Goal: Task Accomplishment & Management: Use online tool/utility

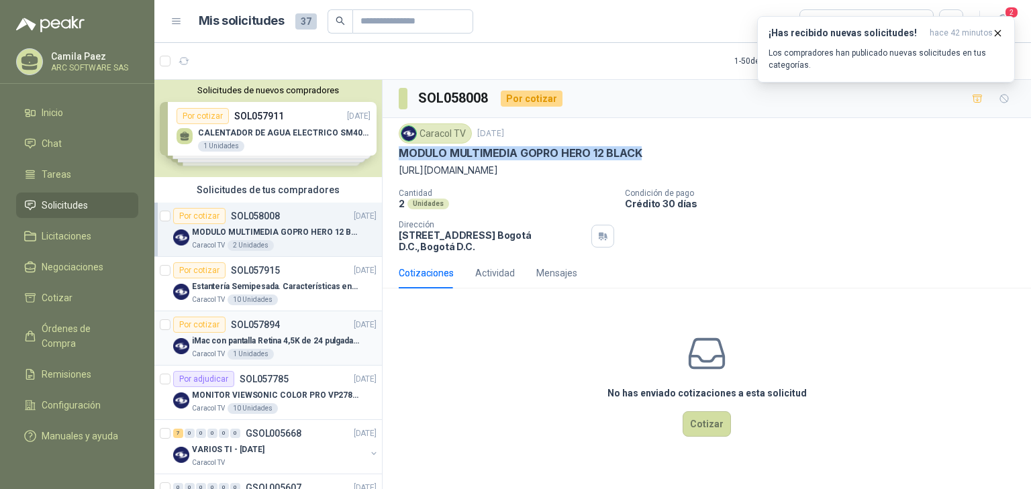
click at [280, 326] on div "Por cotizar SOL057894 [DATE]" at bounding box center [274, 325] width 203 height 16
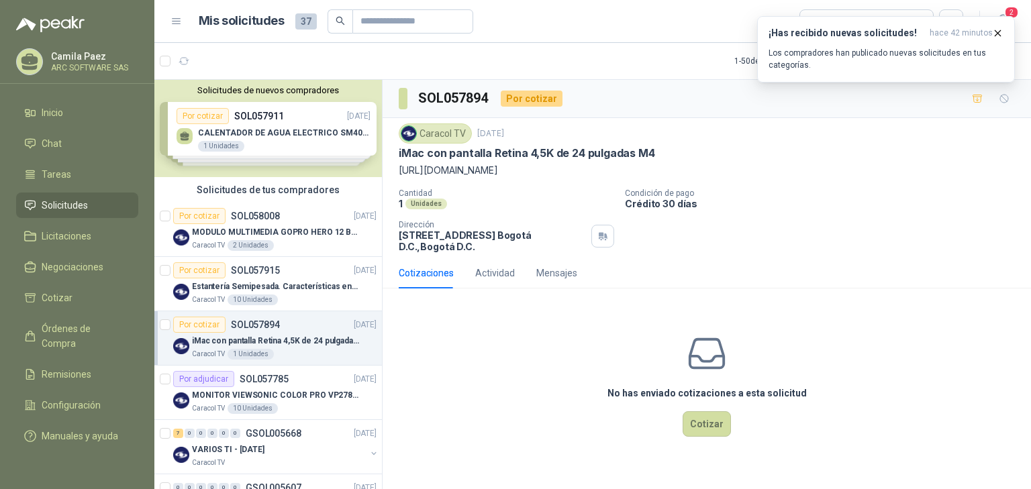
click at [216, 335] on p "iMac con pantalla Retina 4,5K de 24 pulgadas M4" at bounding box center [275, 341] width 167 height 13
click at [706, 422] on button "Cotizar" at bounding box center [707, 425] width 48 height 26
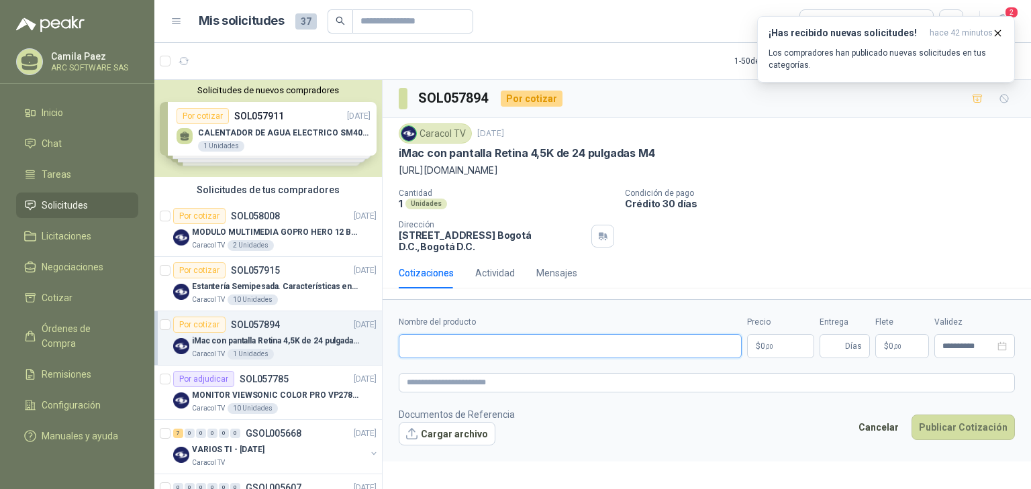
click at [505, 347] on input "Nombre del producto" at bounding box center [570, 346] width 343 height 24
paste input "**********"
type input "**********"
click at [791, 345] on p "$ 0 ,00" at bounding box center [780, 346] width 67 height 24
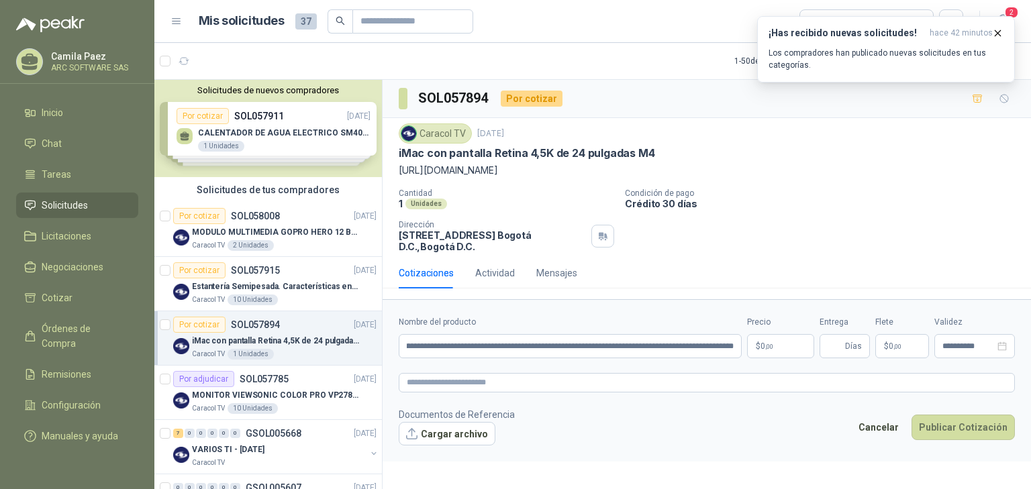
scroll to position [0, 0]
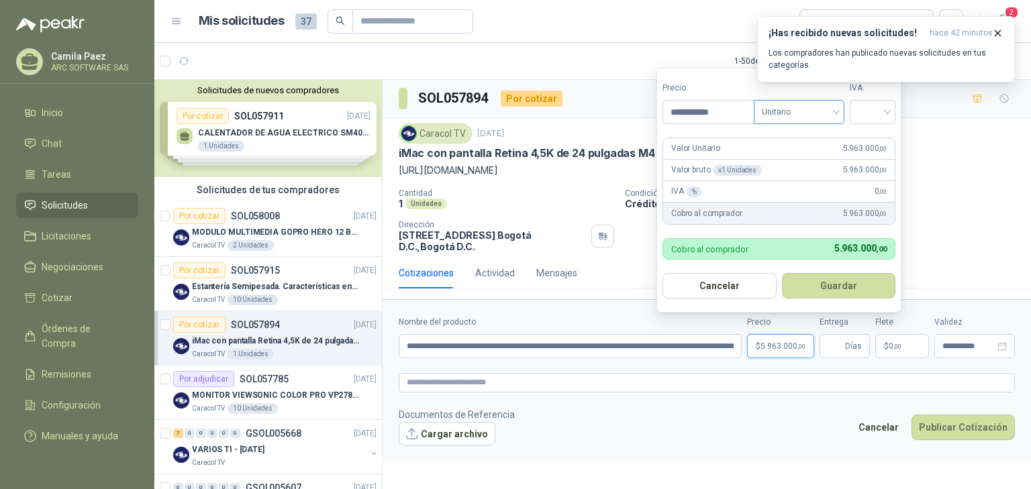
click at [837, 107] on span "Unitario" at bounding box center [799, 112] width 75 height 20
type input "**********"
click at [824, 160] on div "Unitario con IVA" at bounding box center [801, 161] width 69 height 15
click at [888, 111] on input "search" at bounding box center [873, 111] width 30 height 20
click at [884, 136] on div "19%" at bounding box center [875, 140] width 25 height 15
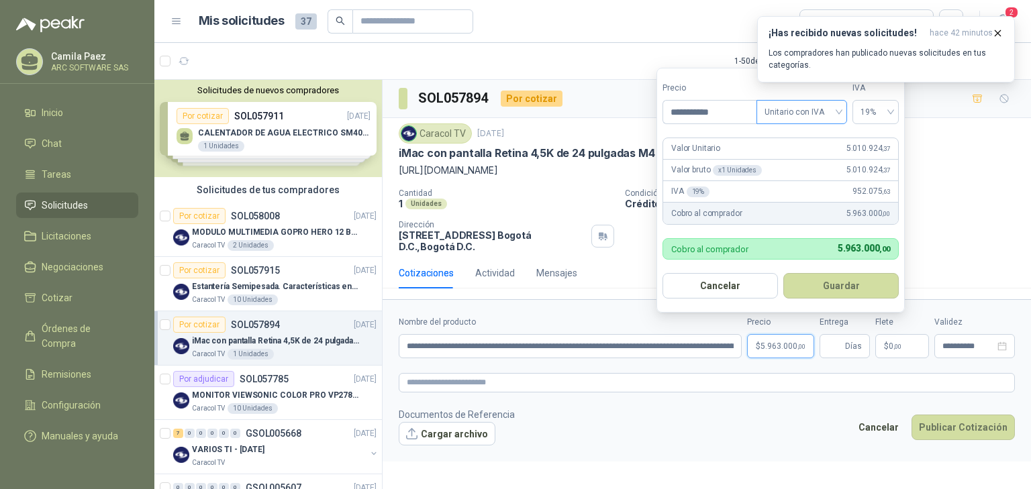
click at [841, 110] on div "Unitario con IVA" at bounding box center [802, 112] width 91 height 24
click at [809, 156] on div "Unitario con IVA" at bounding box center [801, 161] width 69 height 15
click at [839, 112] on span "Unitario con IVA" at bounding box center [802, 112] width 75 height 20
click at [798, 140] on div "Unitario" at bounding box center [801, 140] width 69 height 15
click at [865, 290] on button "Guardar" at bounding box center [841, 286] width 115 height 26
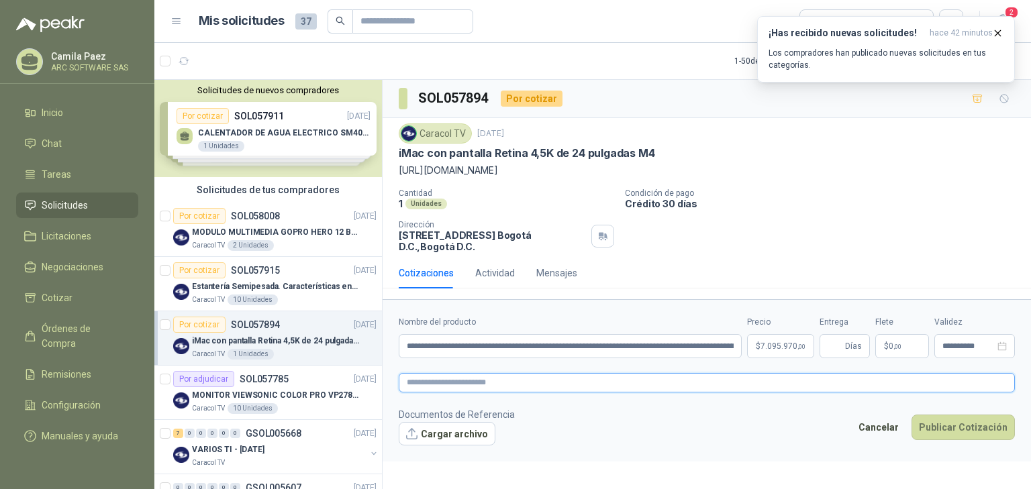
click at [483, 384] on textarea at bounding box center [707, 382] width 616 height 19
paste textarea "**********"
type textarea "**********"
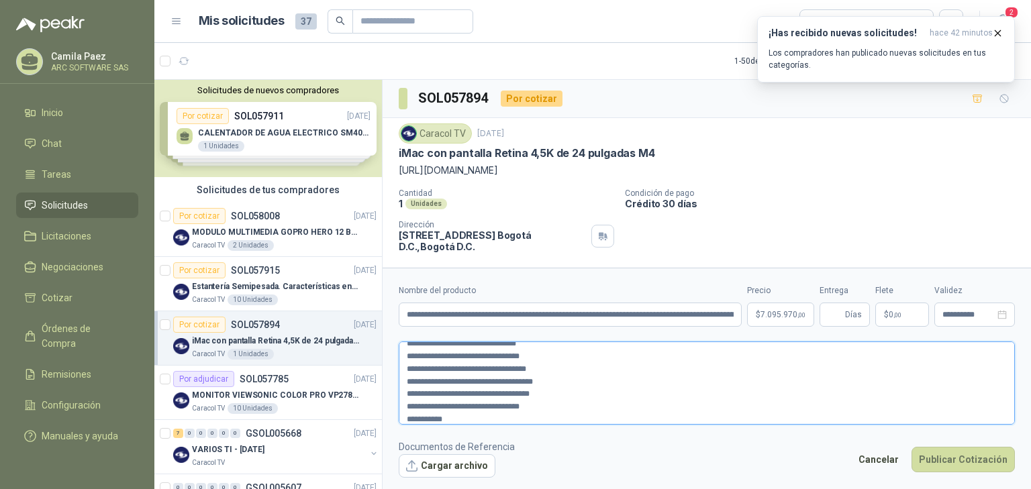
scroll to position [11, 0]
drag, startPoint x: 530, startPoint y: 395, endPoint x: 575, endPoint y: 422, distance: 51.8
click at [575, 422] on textarea "**********" at bounding box center [707, 383] width 616 height 83
type textarea "**********"
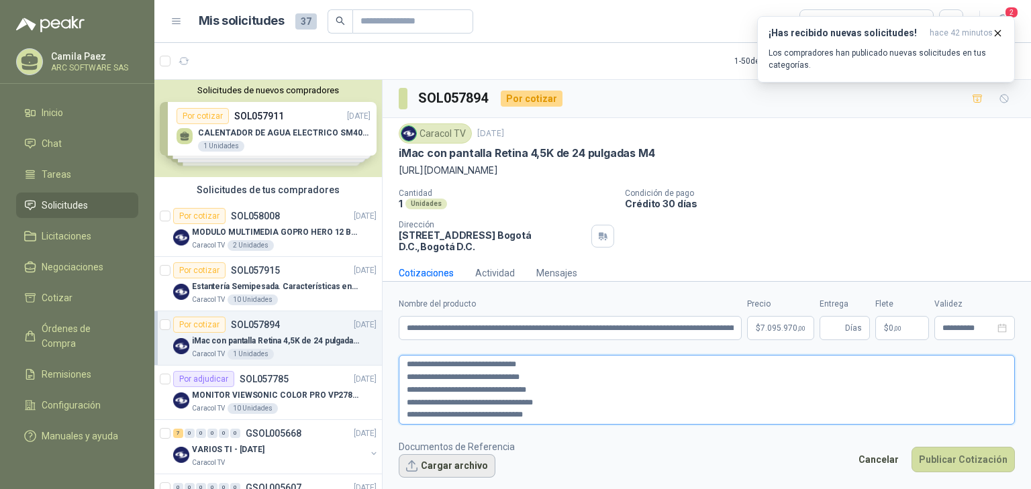
type textarea "**********"
click at [438, 463] on button "Cargar archivo" at bounding box center [447, 467] width 97 height 24
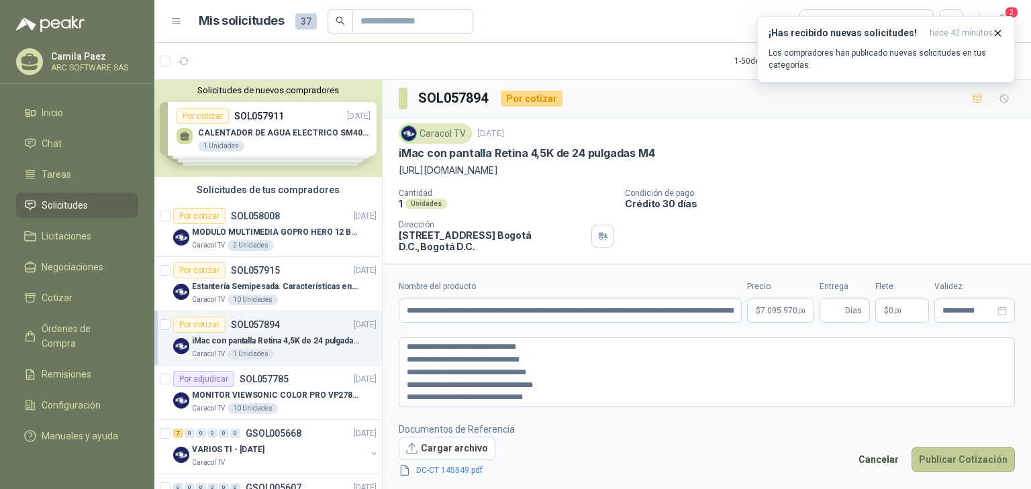
click at [994, 457] on button "Publicar Cotización" at bounding box center [963, 460] width 103 height 26
drag, startPoint x: 436, startPoint y: 310, endPoint x: 874, endPoint y: 357, distance: 440.4
click at [874, 357] on form "**********" at bounding box center [707, 379] width 649 height 230
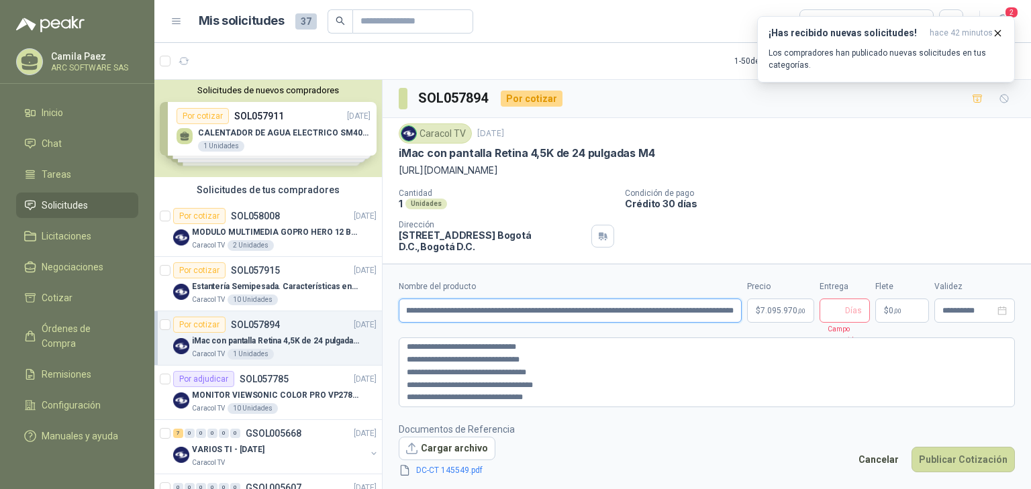
type input "**********"
click at [838, 306] on input "Entrega" at bounding box center [835, 310] width 15 height 23
type input "*"
click at [978, 462] on button "Publicar Cotización" at bounding box center [963, 460] width 103 height 26
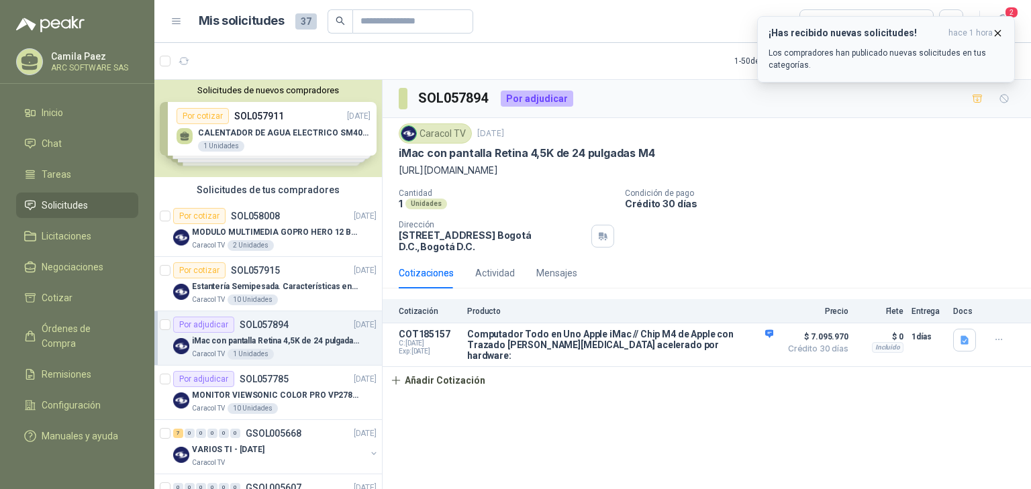
click at [998, 34] on icon "button" at bounding box center [998, 32] width 5 height 5
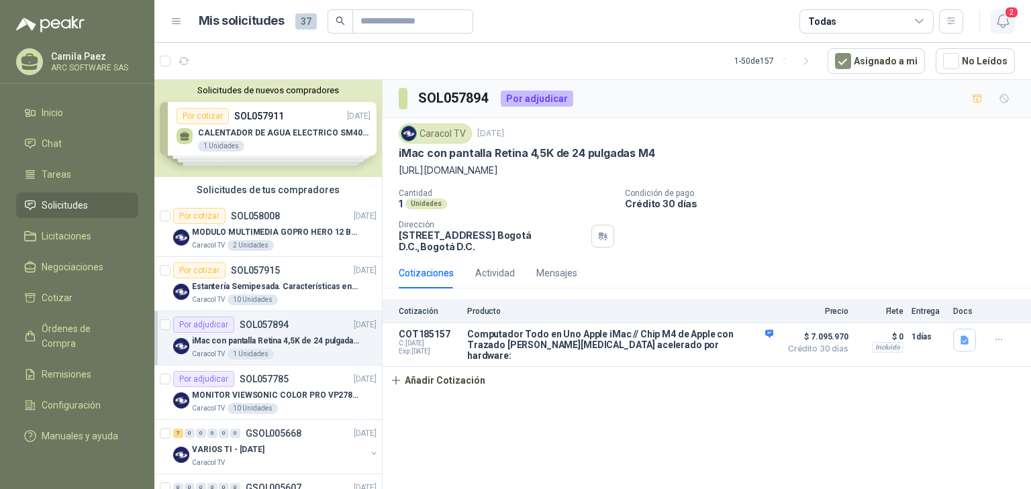
click at [1007, 21] on icon "button" at bounding box center [1003, 21] width 17 height 17
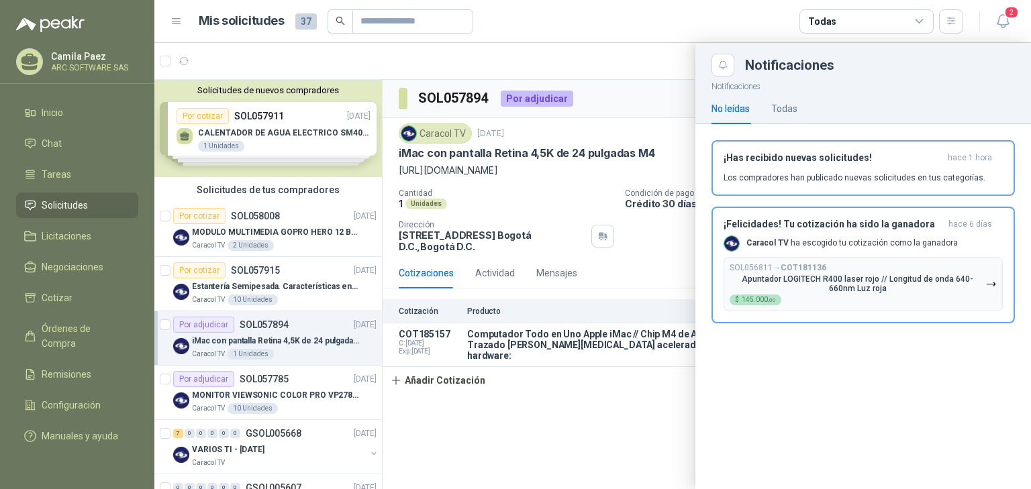
click at [603, 68] on div at bounding box center [592, 266] width 877 height 447
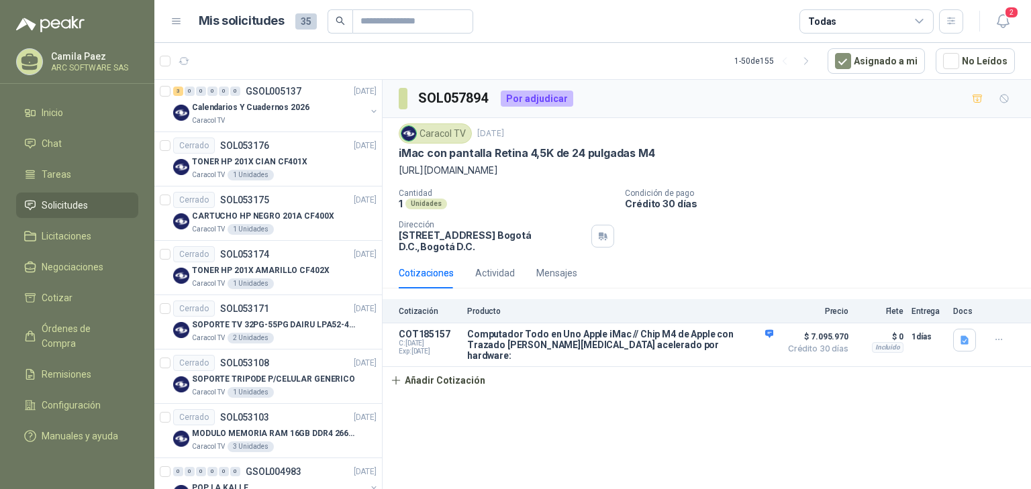
scroll to position [2440, 0]
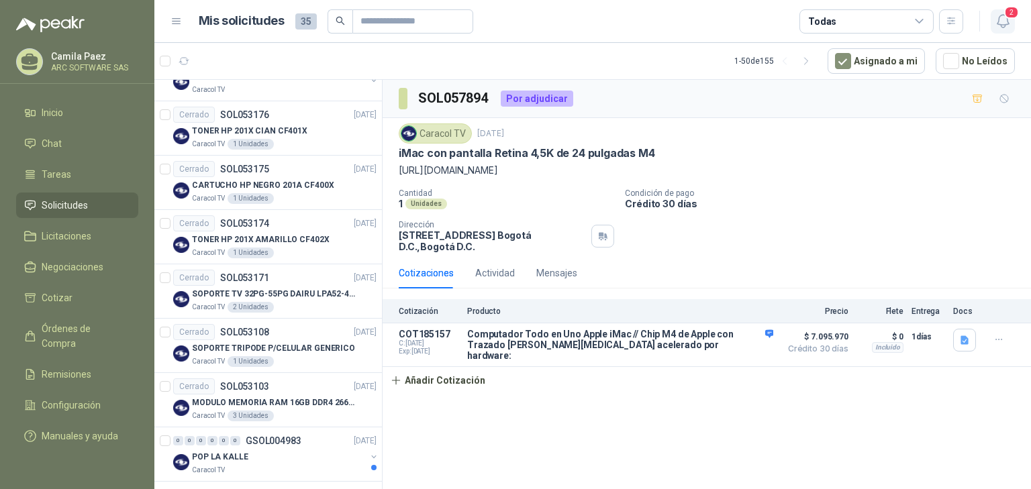
click at [1002, 18] on icon "button" at bounding box center [1003, 21] width 17 height 17
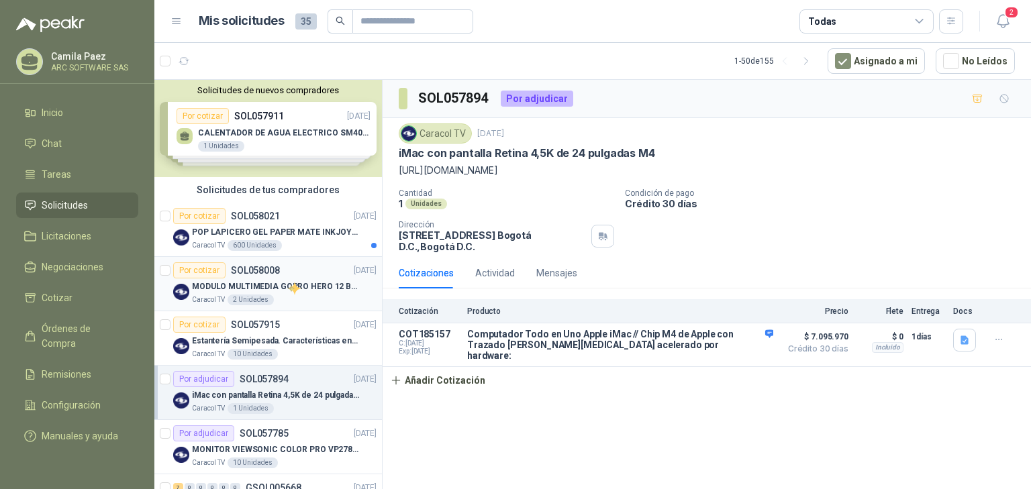
click at [288, 282] on p "MODULO MULTIMEDIA GOPRO HERO 12 BLACK" at bounding box center [275, 287] width 167 height 13
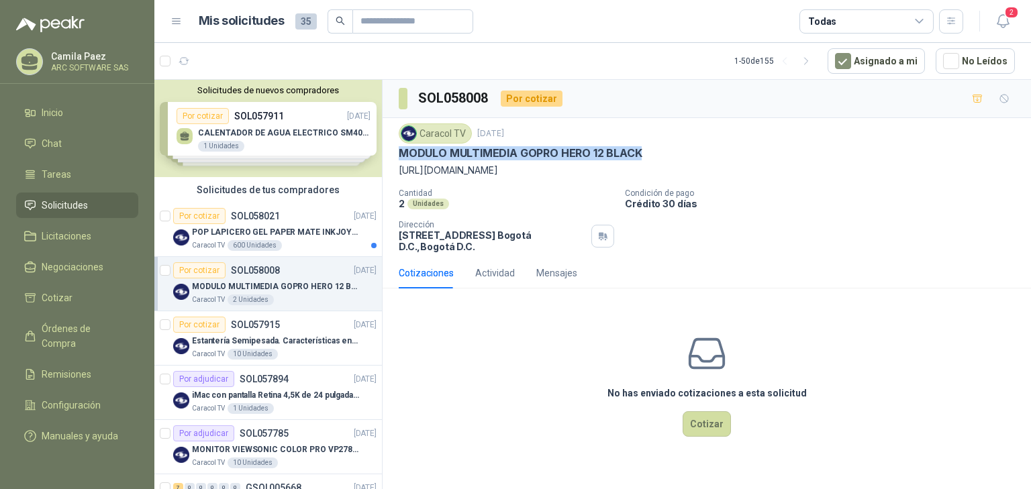
drag, startPoint x: 645, startPoint y: 147, endPoint x: 395, endPoint y: 150, distance: 249.8
click at [395, 150] on div "Caracol TV [DATE] MODULO MULTIMEDIA GOPRO HERO 12 BLACK [URL][DOMAIN_NAME] Cant…" at bounding box center [707, 188] width 649 height 140
copy p "MODULO MULTIMEDIA GOPRO HERO 12 BLACK"
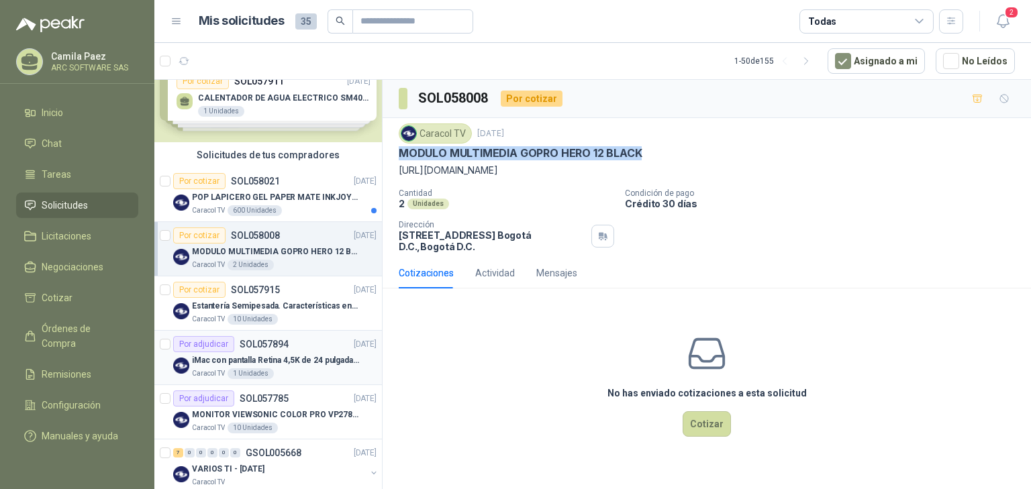
scroll to position [54, 0]
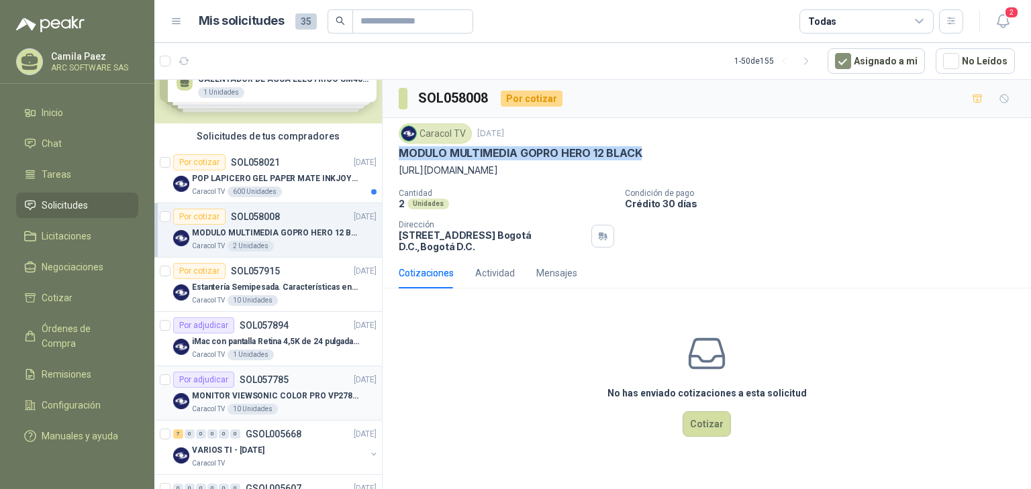
click at [289, 389] on div "MONITOR VIEWSONIC COLOR PRO VP2786-4K" at bounding box center [284, 396] width 185 height 16
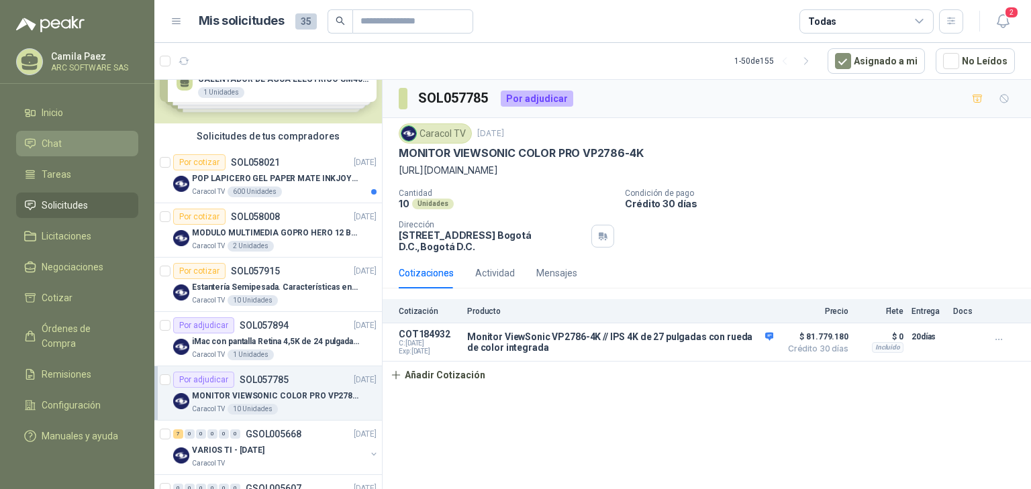
click at [56, 140] on span "Chat" at bounding box center [52, 143] width 20 height 15
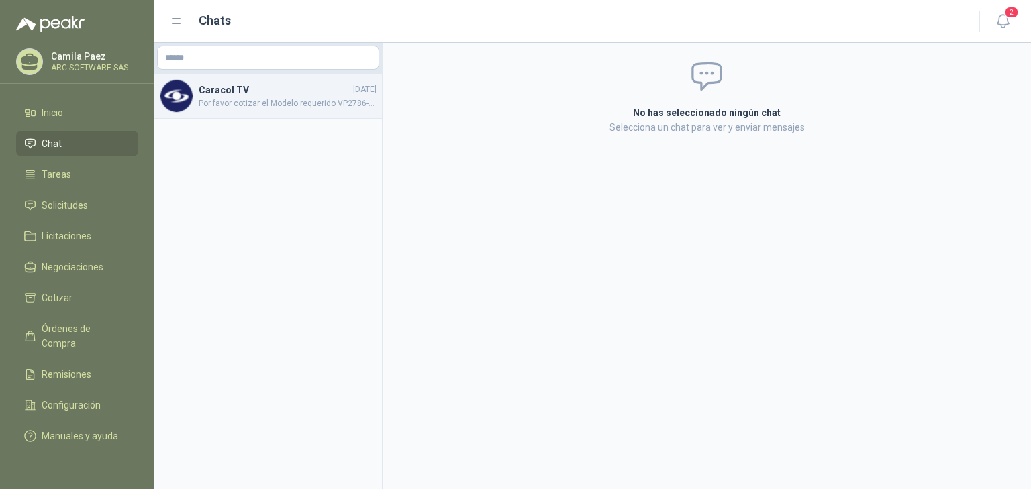
click at [293, 97] on span "Por favor cotizar el Modelo requerido VP2786-4K, en caso de no contar con este …" at bounding box center [288, 103] width 178 height 13
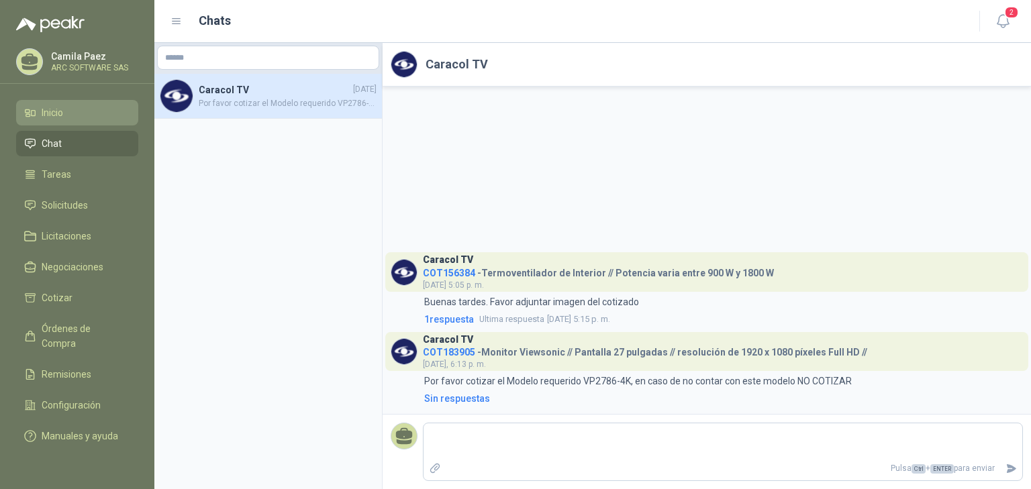
click at [68, 110] on li "Inicio" at bounding box center [77, 112] width 106 height 15
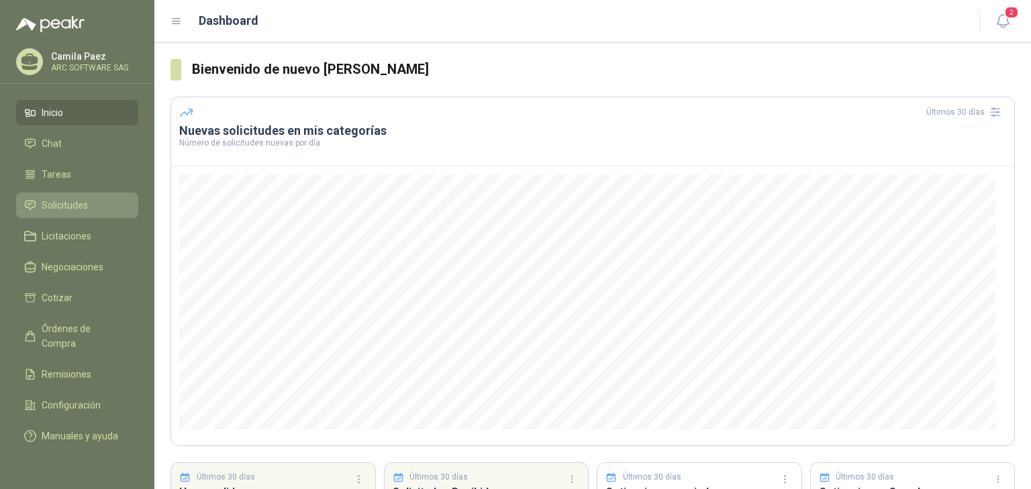
click at [75, 202] on span "Solicitudes" at bounding box center [65, 205] width 46 height 15
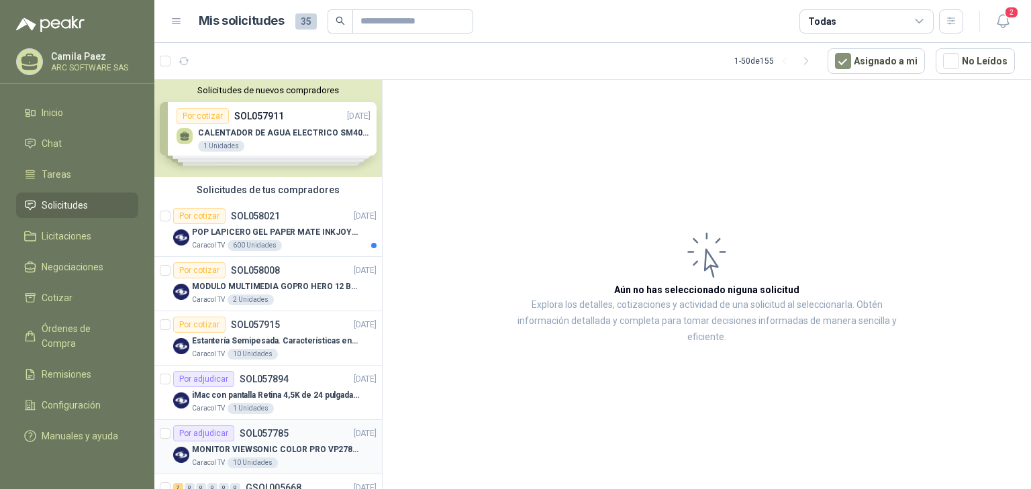
click at [283, 444] on p "MONITOR VIEWSONIC COLOR PRO VP2786-4K" at bounding box center [275, 450] width 167 height 13
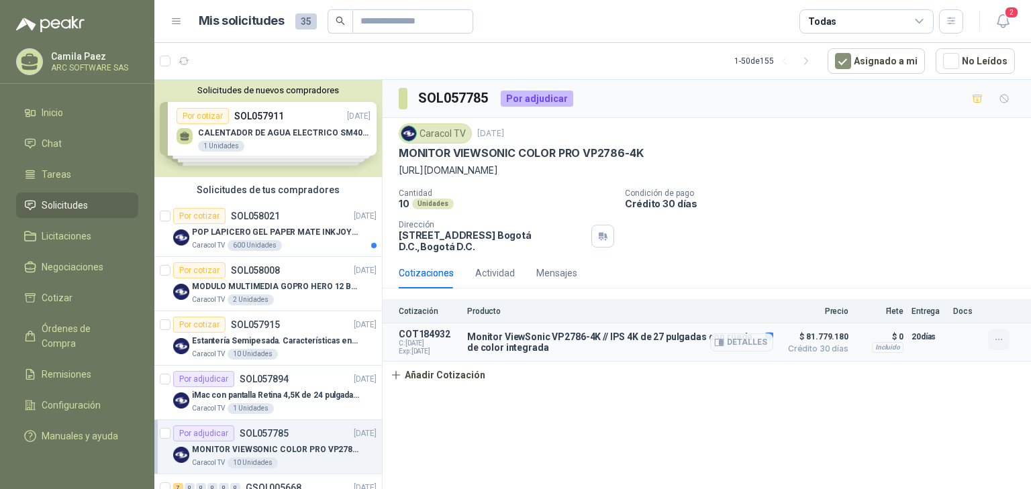
click at [996, 336] on icon "button" at bounding box center [999, 339] width 11 height 11
drag, startPoint x: 647, startPoint y: 151, endPoint x: 623, endPoint y: 148, distance: 24.3
click at [590, 153] on div "MONITOR VIEWSONIC COLOR PRO VP2786-4K" at bounding box center [707, 153] width 616 height 14
click at [780, 144] on div "Caracol TV 26 sept, 2025 MONITOR VIEWSONIC COLOR PRO VP2786-4K https://www.view…" at bounding box center [707, 151] width 616 height 54
